Goal: Transaction & Acquisition: Purchase product/service

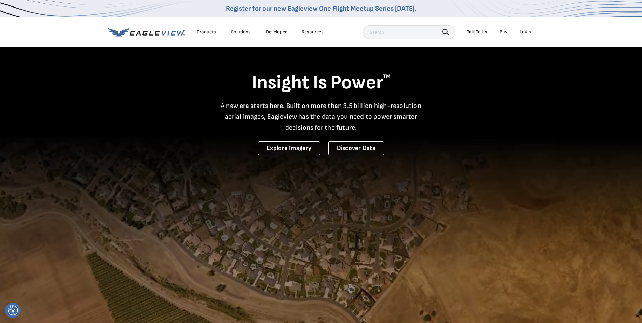
click at [526, 32] on div "Login" at bounding box center [525, 32] width 11 height 6
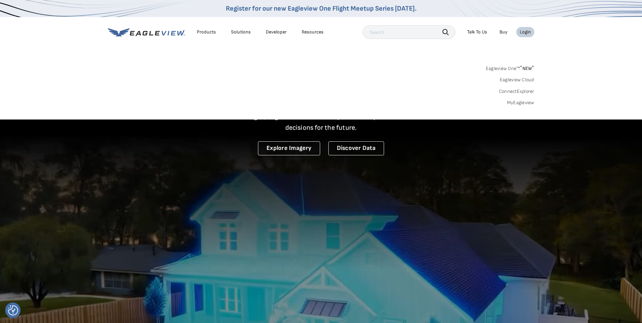
click at [517, 101] on link "MyEagleview" at bounding box center [520, 103] width 27 height 6
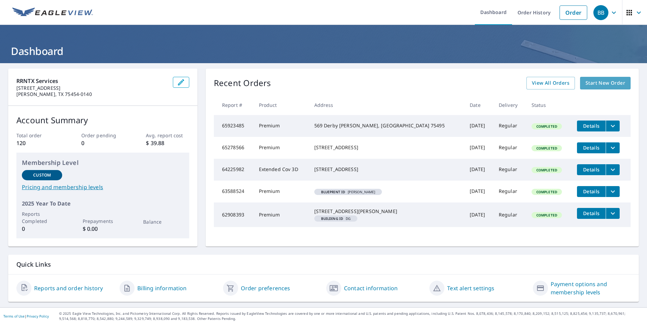
click at [601, 86] on span "Start New Order" at bounding box center [606, 83] width 40 height 9
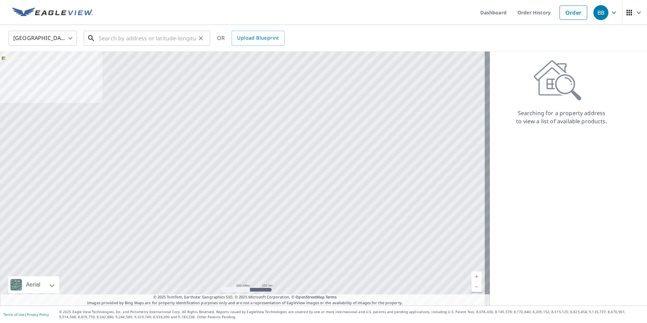
click at [149, 38] on input "text" at bounding box center [147, 38] width 97 height 19
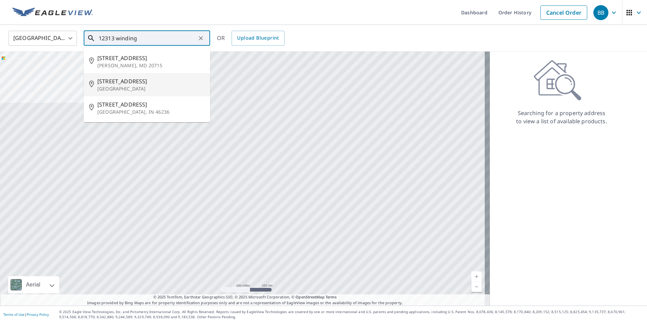
click at [142, 84] on span "12313 Winding Hollow Ln" at bounding box center [150, 81] width 107 height 8
type input "12313 Winding Hollow Ln Frisco, TX 75033"
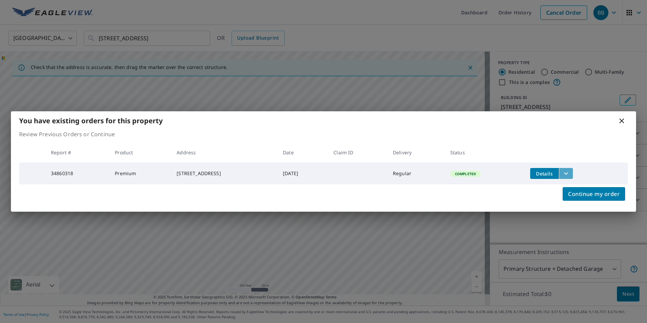
click at [570, 172] on icon "filesDropdownBtn-34860318" at bounding box center [566, 173] width 8 height 8
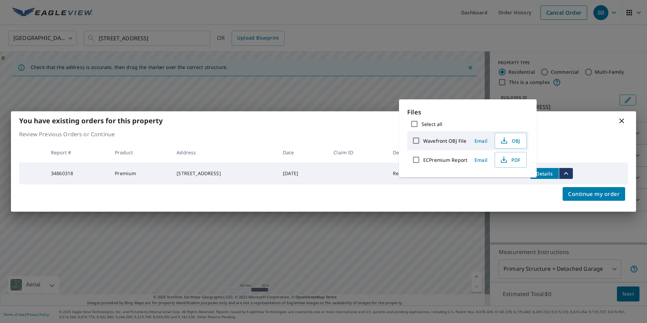
click at [612, 168] on td "Details" at bounding box center [576, 174] width 103 height 22
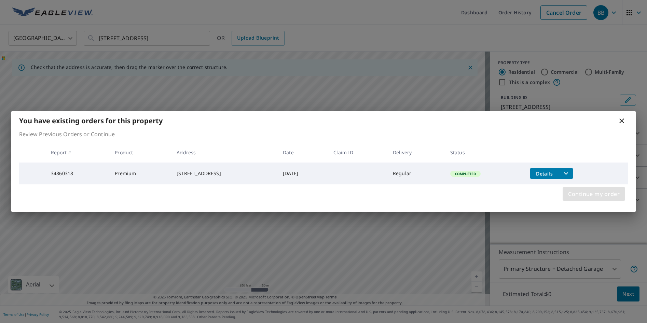
click at [611, 194] on span "Continue my order" at bounding box center [594, 194] width 52 height 10
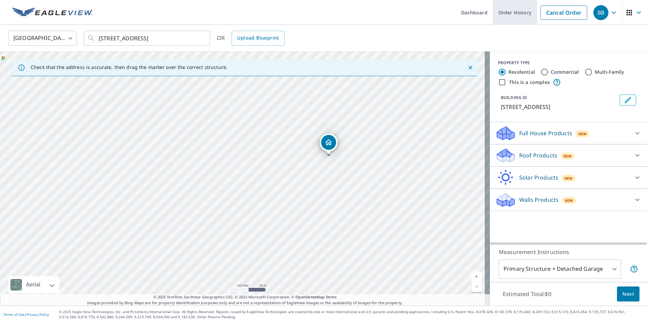
click at [550, 11] on link "Cancel Order" at bounding box center [564, 12] width 47 height 14
